Goal: Complete application form: Complete application form

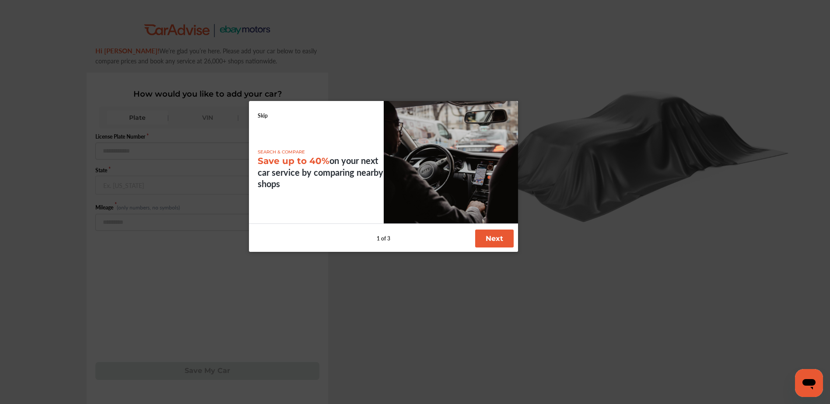
click at [493, 243] on button "Next" at bounding box center [494, 239] width 39 height 18
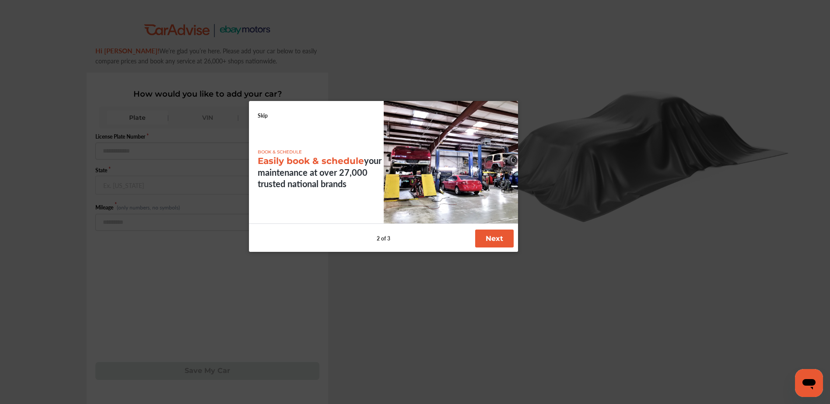
click at [492, 244] on button "Next" at bounding box center [494, 239] width 39 height 18
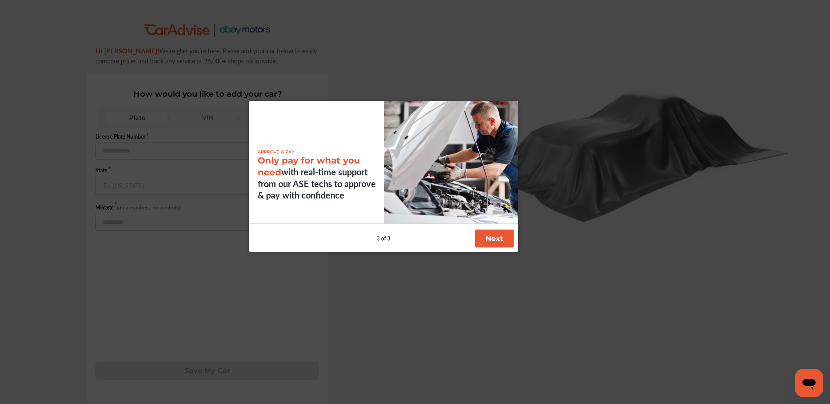
click at [492, 244] on button "Next" at bounding box center [494, 239] width 39 height 18
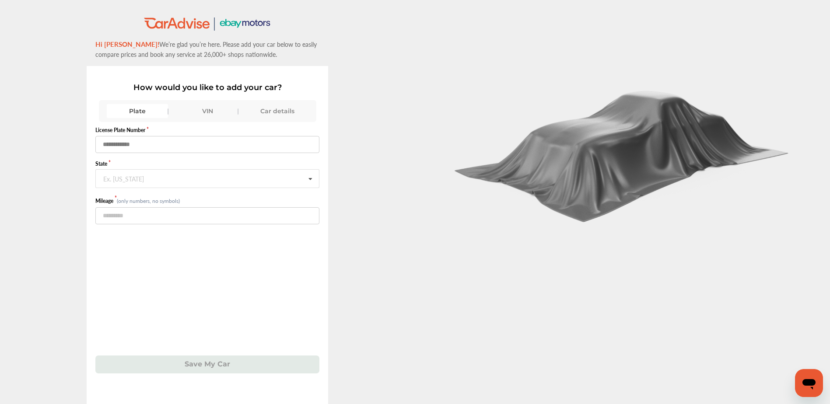
click at [151, 148] on input "text" at bounding box center [207, 144] width 224 height 17
click at [283, 112] on div "Car details" at bounding box center [277, 111] width 61 height 14
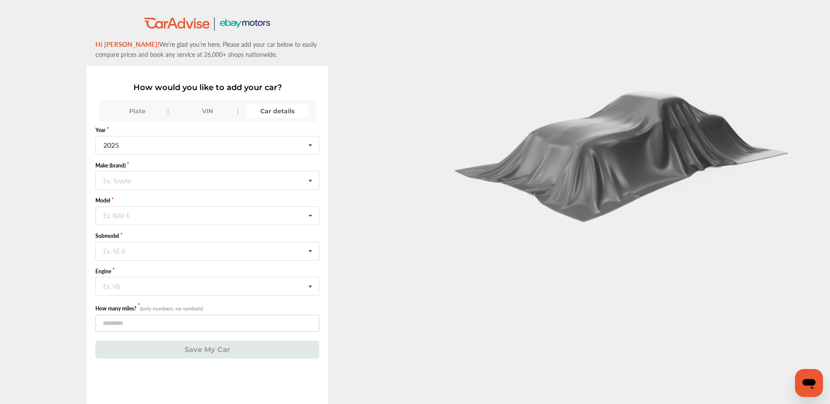
click at [205, 117] on div "VIN" at bounding box center [207, 111] width 61 height 14
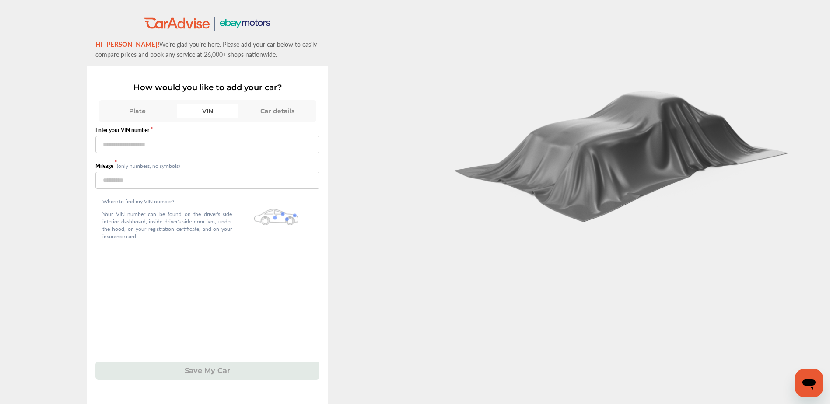
click at [145, 118] on div "Plate" at bounding box center [137, 111] width 61 height 14
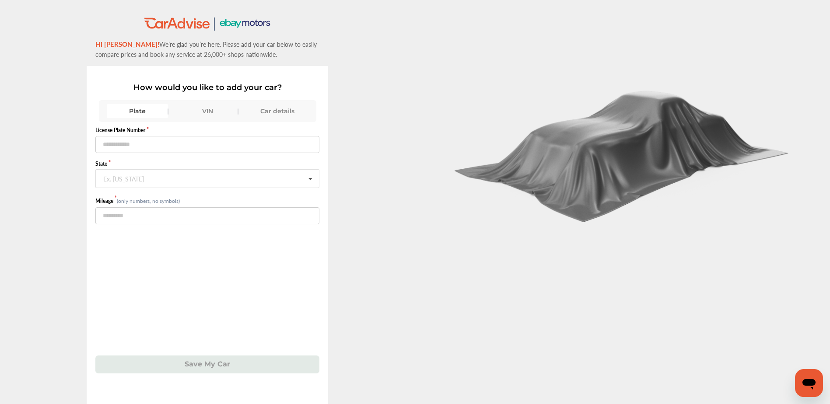
click at [267, 110] on div "Car details" at bounding box center [277, 111] width 61 height 14
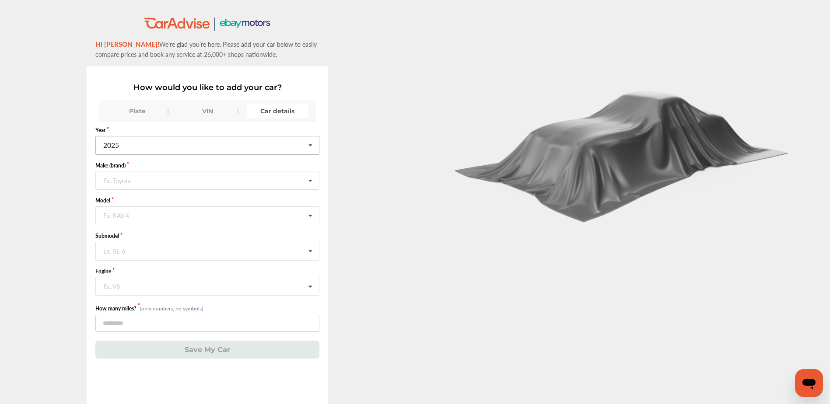
click at [175, 141] on input "text" at bounding box center [207, 145] width 223 height 17
click at [232, 198] on div "2010" at bounding box center [207, 196] width 222 height 18
click at [174, 184] on input "text" at bounding box center [207, 180] width 223 height 17
type input "*****"
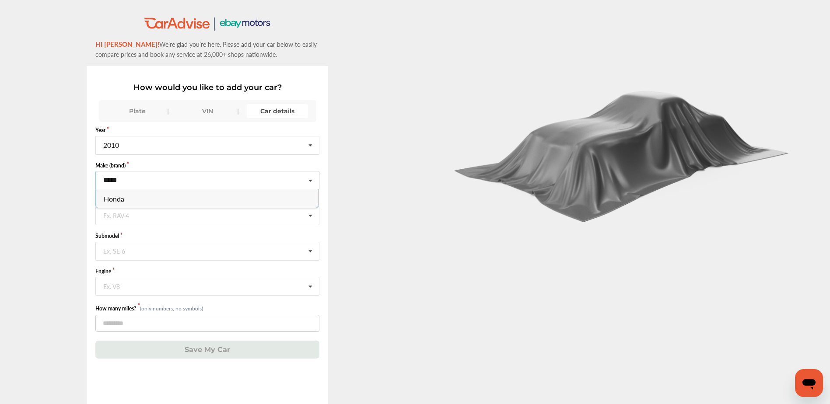
click at [173, 196] on div "Honda" at bounding box center [207, 199] width 222 height 18
click at [163, 220] on input "text" at bounding box center [207, 215] width 223 height 17
click at [158, 235] on div "Accord" at bounding box center [207, 234] width 222 height 18
click at [159, 253] on input "text" at bounding box center [207, 251] width 223 height 17
click at [147, 307] on div "LX" at bounding box center [207, 306] width 222 height 18
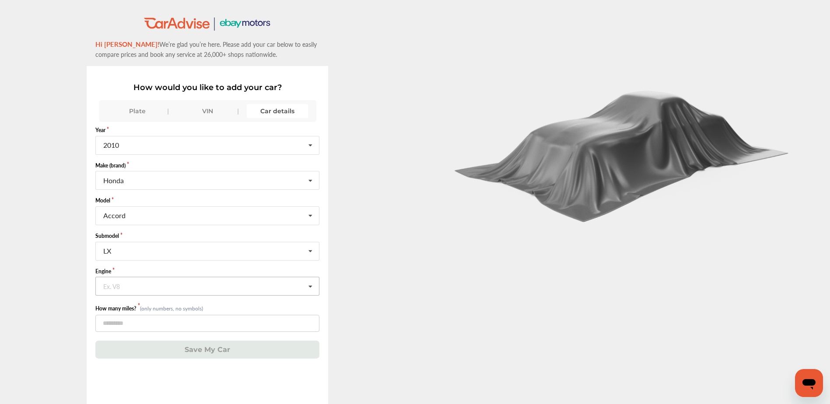
click at [138, 285] on input "text" at bounding box center [207, 286] width 223 height 17
click at [166, 304] on span "2.4L L4 (K24Z2) GAS FI" at bounding box center [140, 305] width 72 height 10
click at [162, 327] on input "number" at bounding box center [207, 323] width 224 height 17
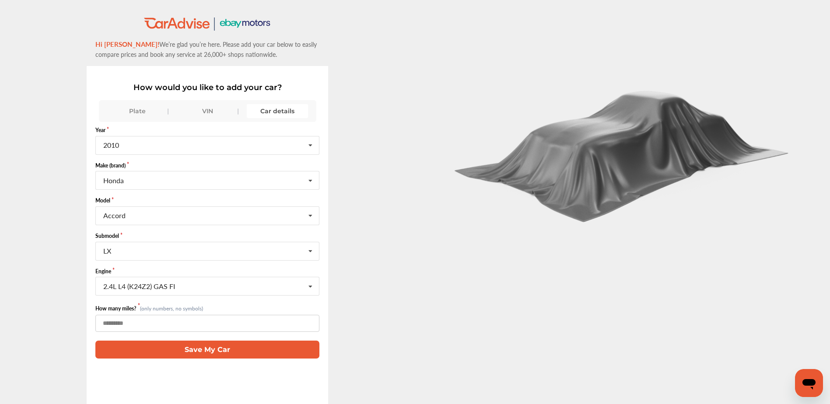
type input "*****"
drag, startPoint x: 151, startPoint y: 325, endPoint x: 104, endPoint y: 324, distance: 47.7
click at [104, 324] on input "*****" at bounding box center [207, 323] width 224 height 17
